Goal: Check status: Check status

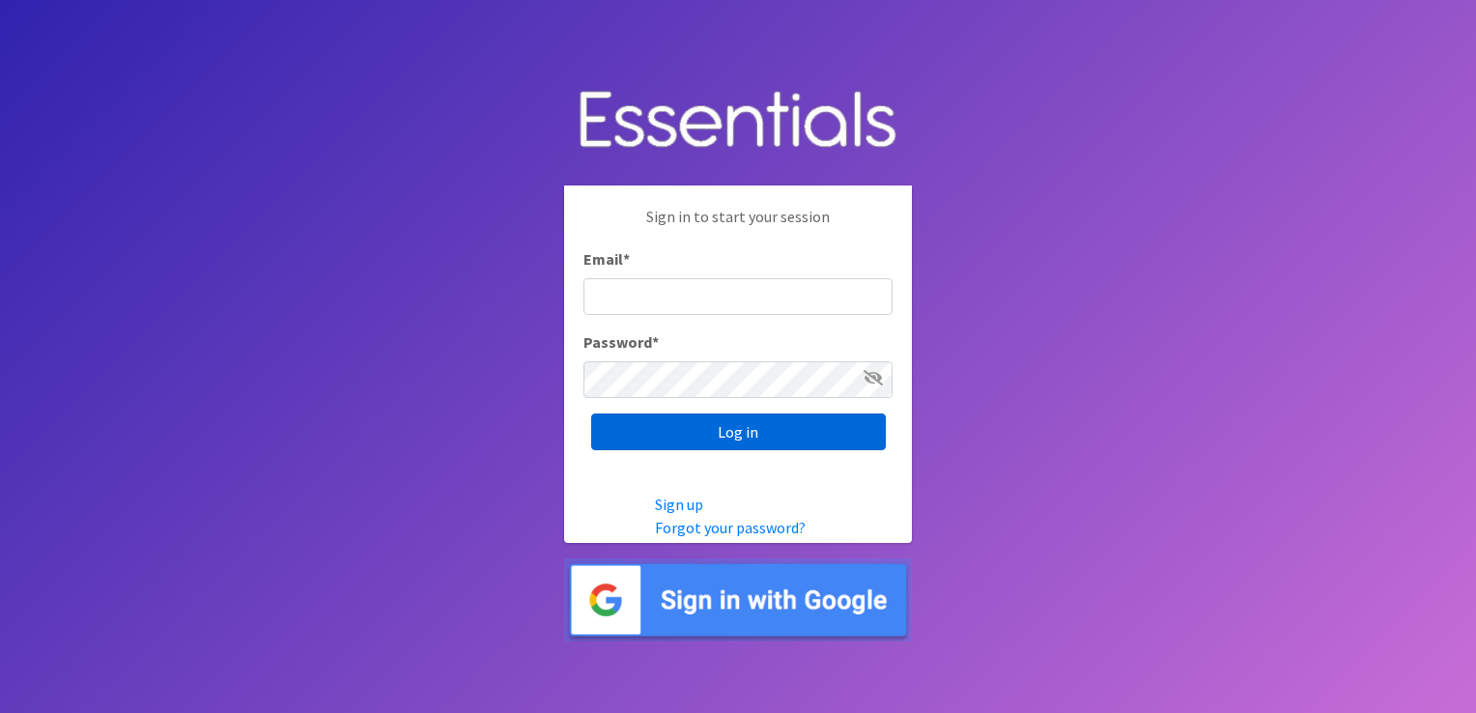
type input "shannon@HeartofOhiodiaperbank.org"
click at [618, 430] on input "Log in" at bounding box center [738, 431] width 295 height 37
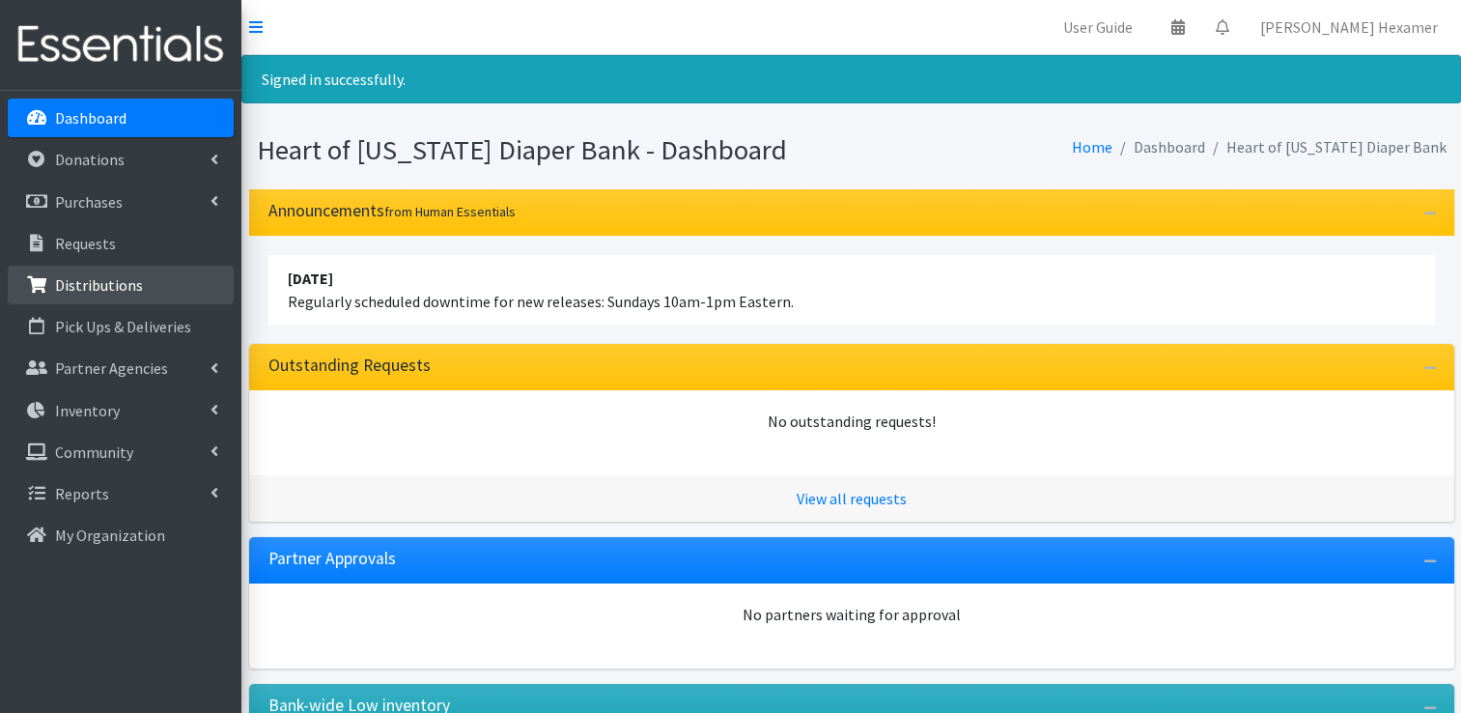
click at [102, 278] on p "Distributions" at bounding box center [99, 284] width 88 height 19
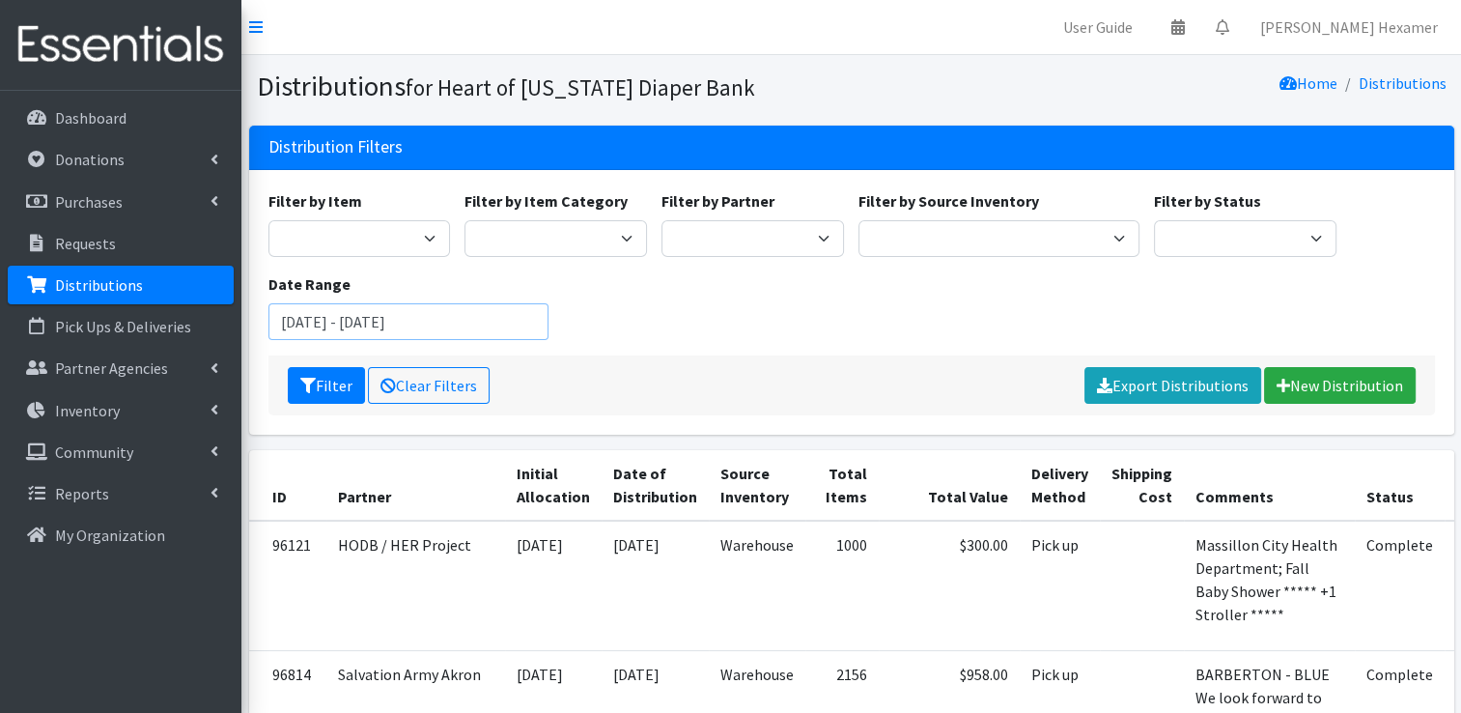
click at [398, 316] on input "August 1, 2025 - November 1, 2025" at bounding box center [409, 321] width 281 height 37
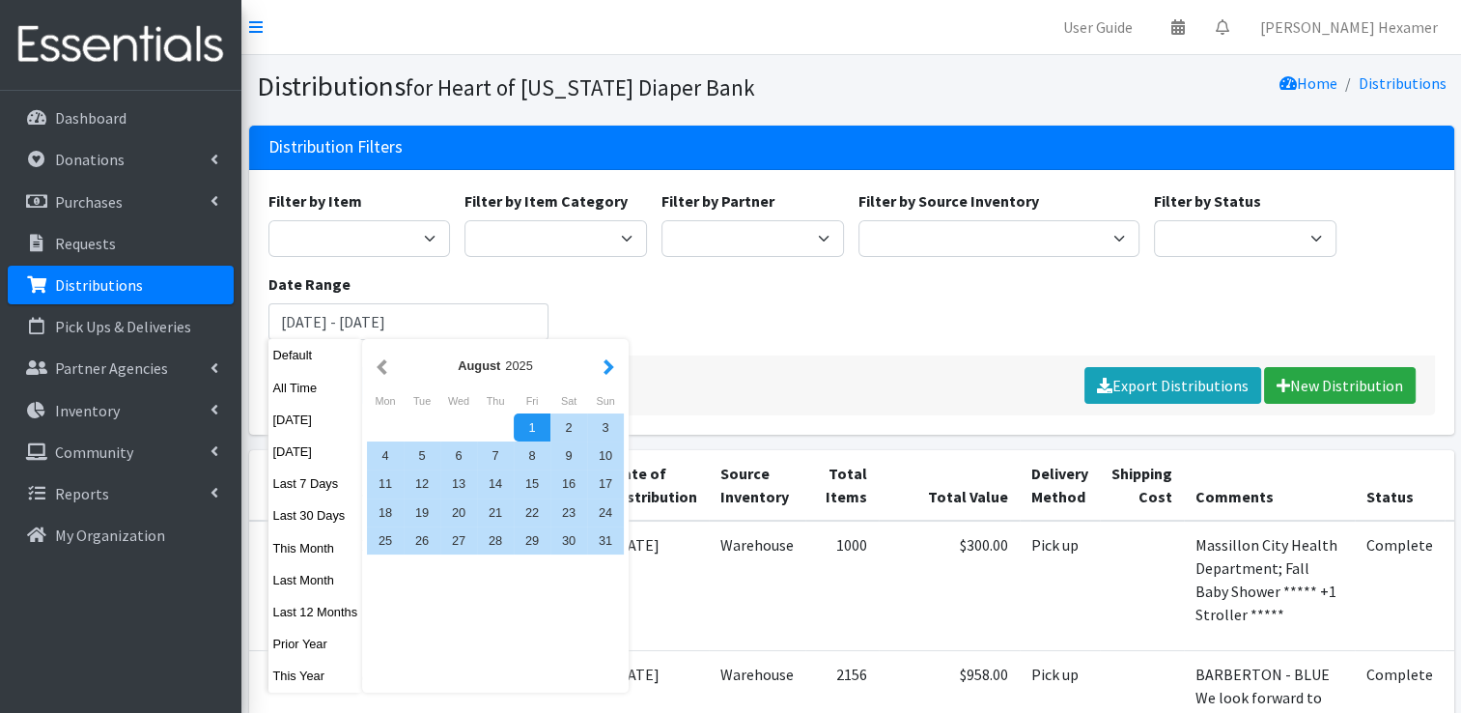
click at [604, 375] on button "button" at bounding box center [609, 366] width 20 height 24
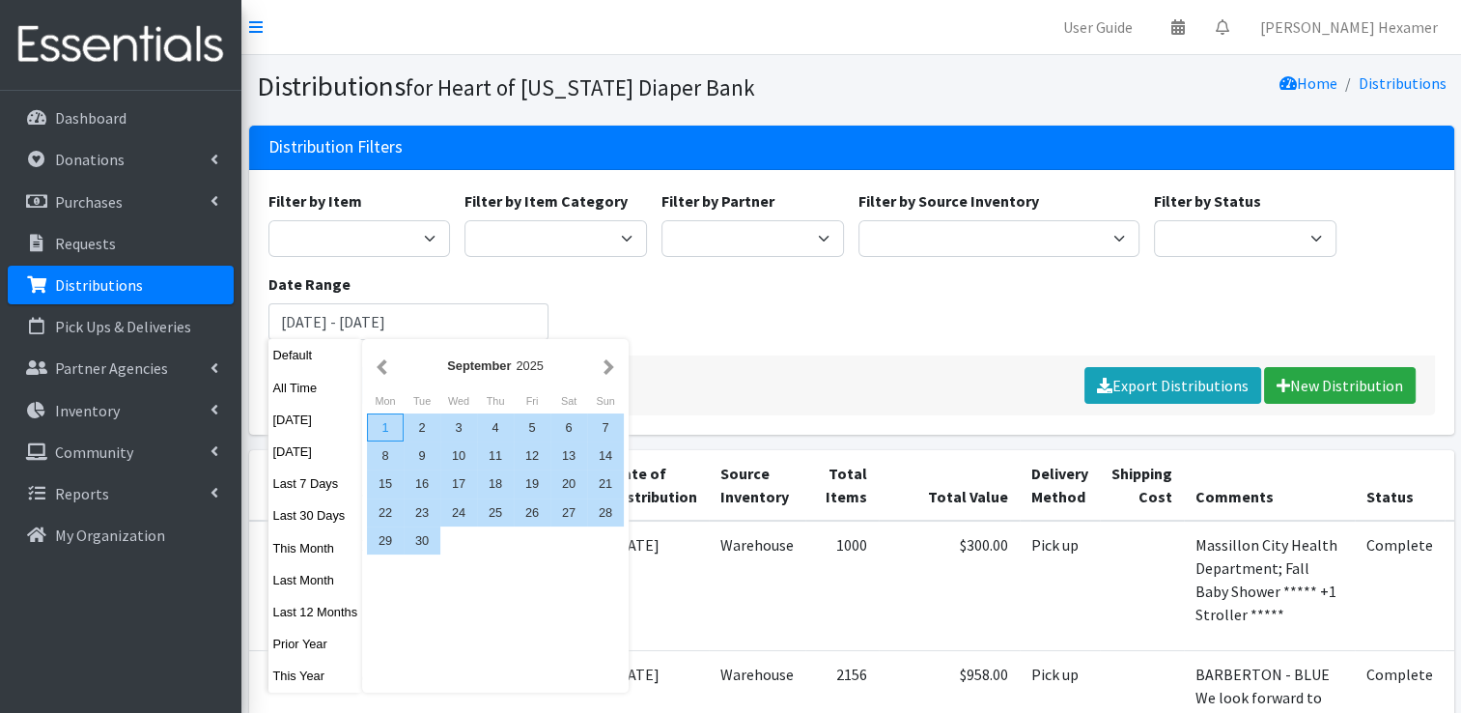
click at [383, 420] on div "1" at bounding box center [385, 427] width 37 height 28
click at [424, 552] on div "30" at bounding box center [422, 540] width 37 height 28
type input "September 1, 2025 - September 30, 2025"
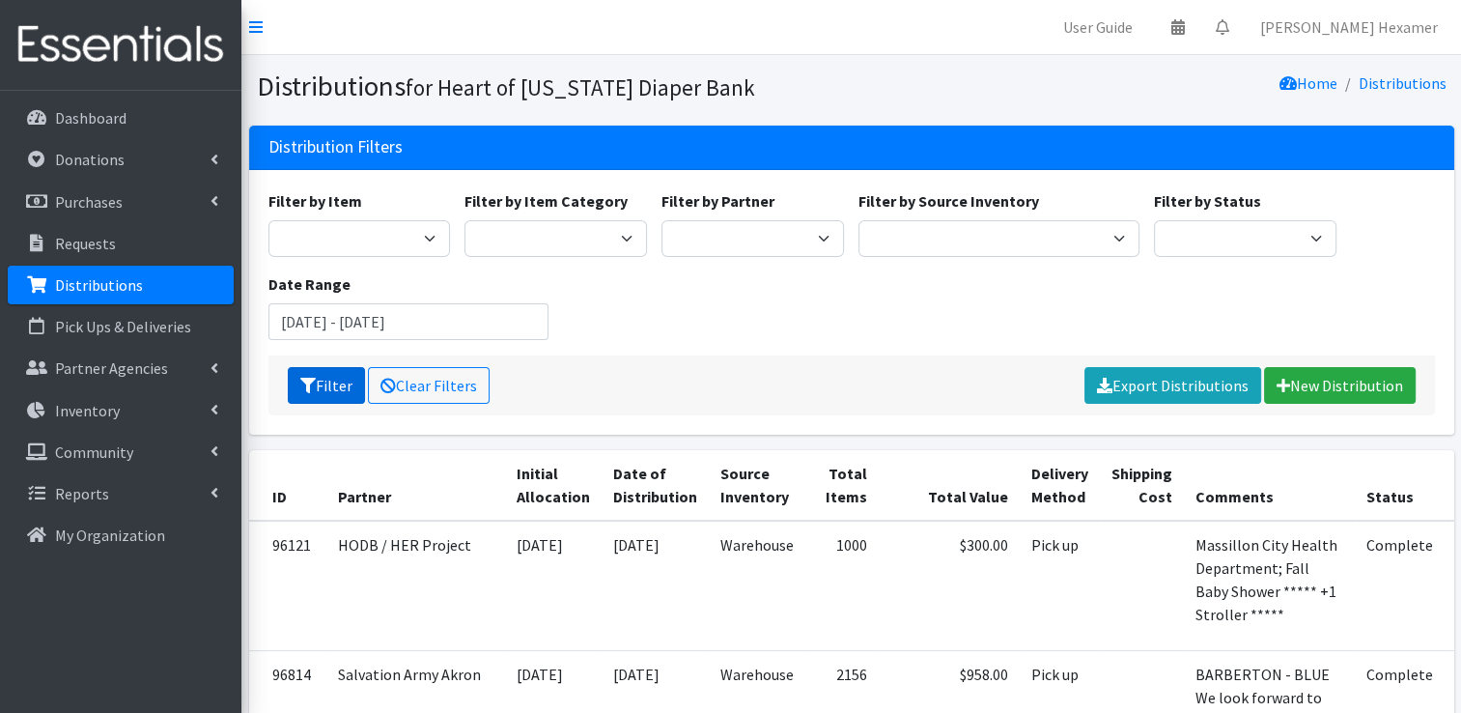
click at [329, 381] on button "Filter" at bounding box center [326, 385] width 77 height 37
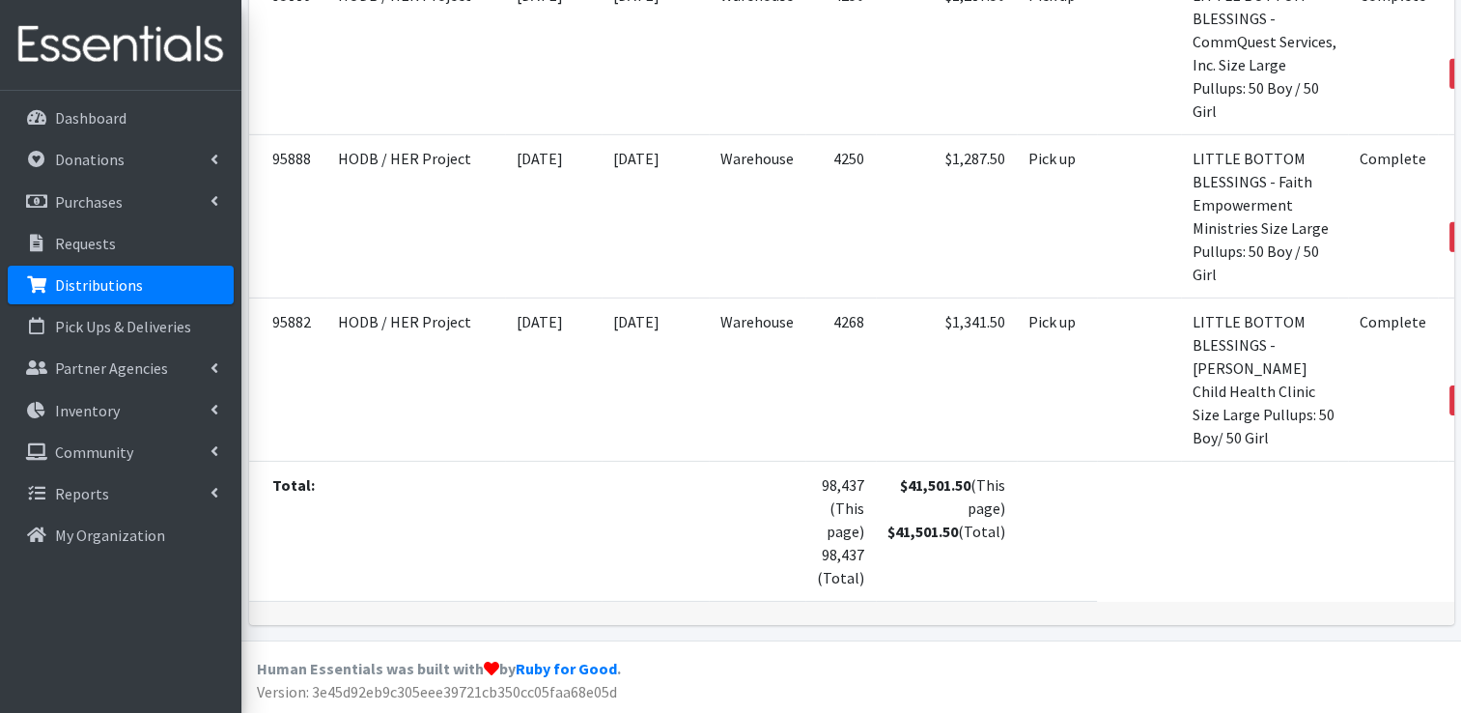
scroll to position [10167, 0]
